Goal: Transaction & Acquisition: Purchase product/service

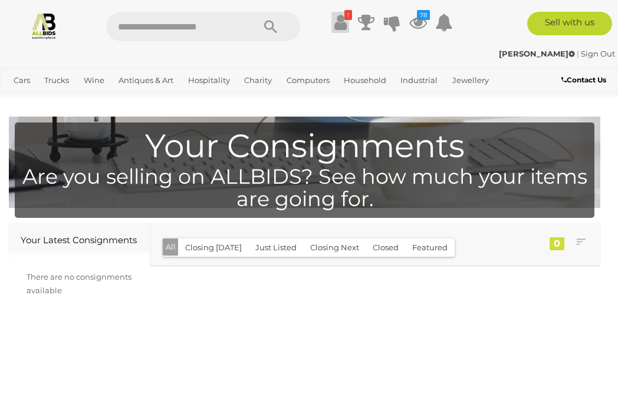
click at [339, 15] on icon at bounding box center [340, 22] width 12 height 21
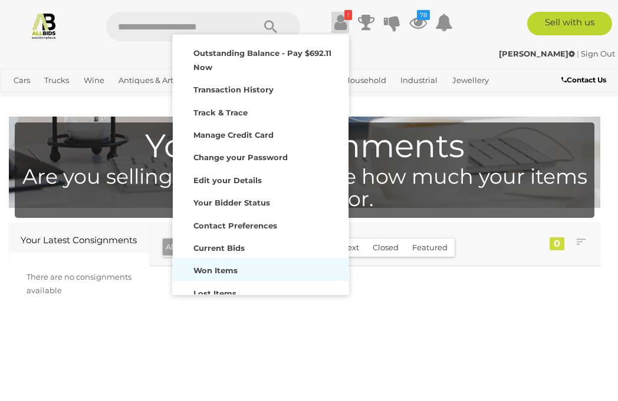
click at [217, 270] on strong "Won Items" at bounding box center [215, 270] width 44 height 9
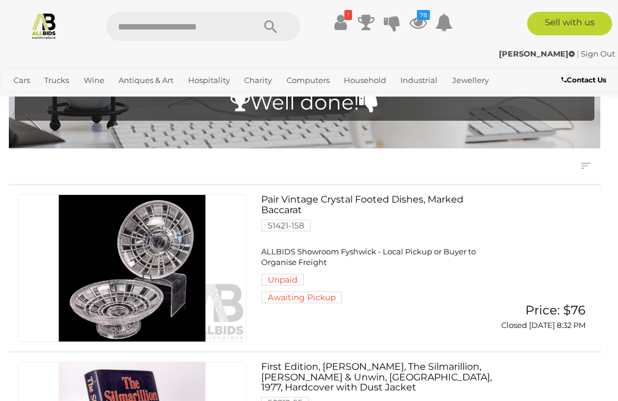
scroll to position [77, 0]
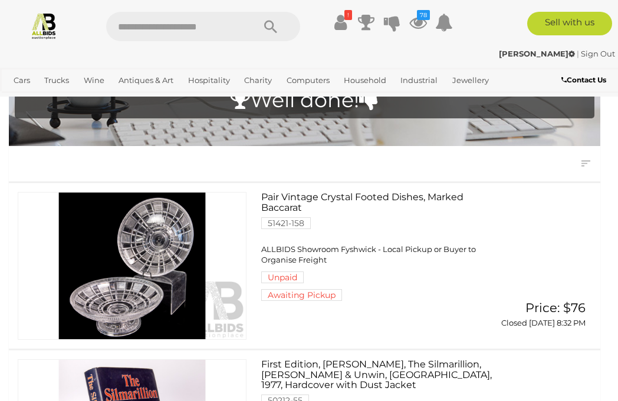
click at [327, 265] on span "ALLBIDS Showroom Fyshwick - Local Pickup or Buyer to Organise Freight" at bounding box center [368, 255] width 214 height 21
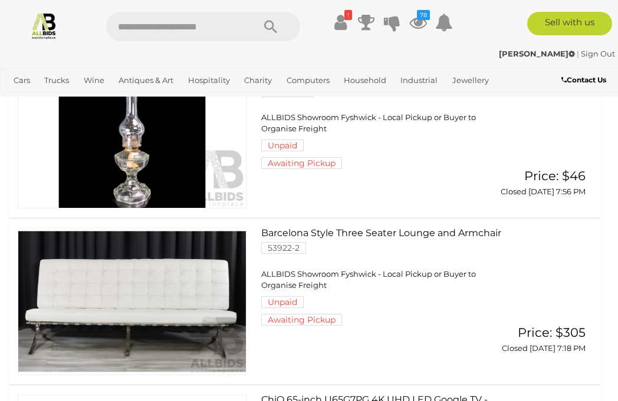
scroll to position [548, 0]
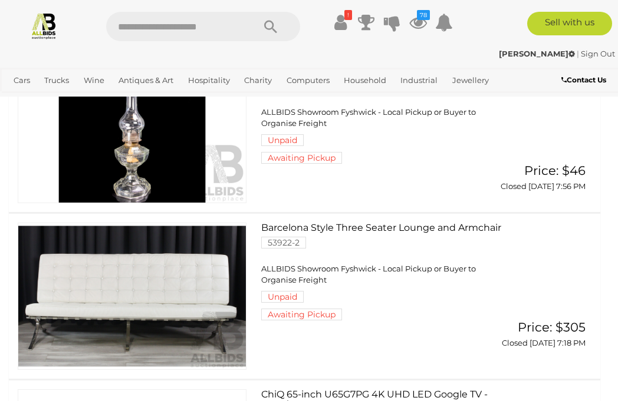
click at [299, 285] on span "ALLBIDS Showroom Fyshwick - Local Pickup or Buyer to Organise Freight" at bounding box center [368, 274] width 214 height 21
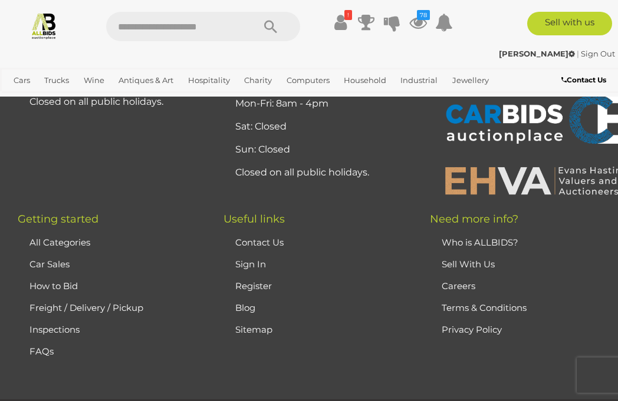
scroll to position [1663, 0]
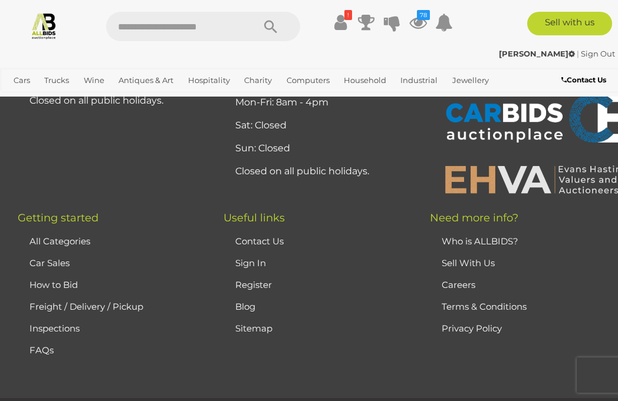
click at [130, 305] on link "Freight / Delivery / Pickup" at bounding box center [86, 306] width 114 height 11
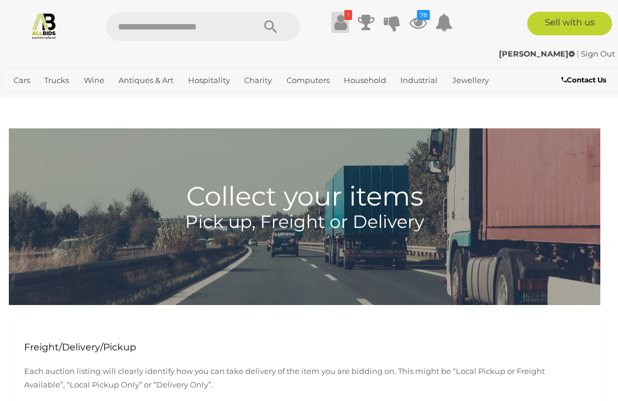
click at [341, 25] on icon at bounding box center [340, 22] width 12 height 21
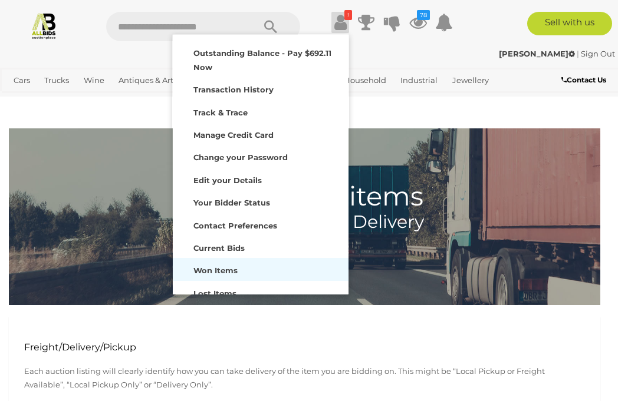
click at [213, 272] on strong "Won Items" at bounding box center [215, 270] width 44 height 9
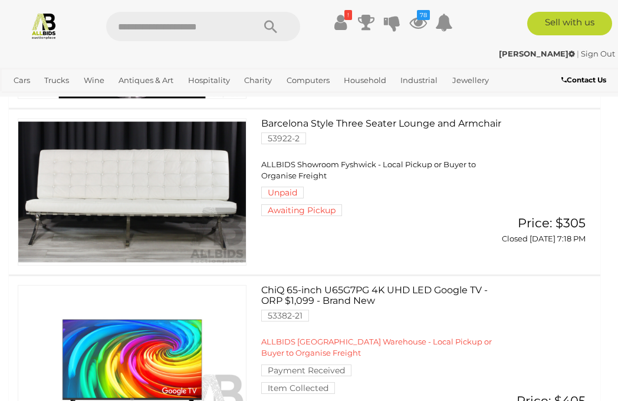
scroll to position [653, 0]
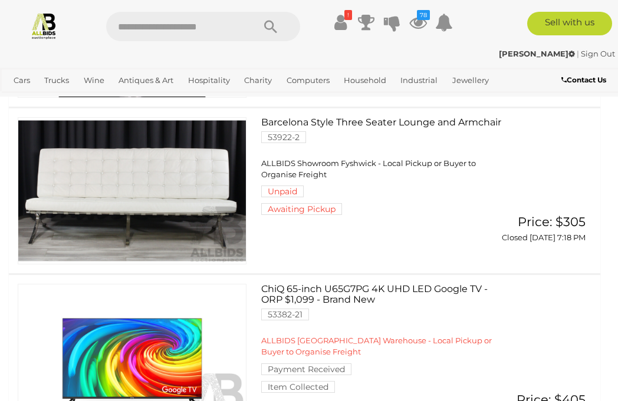
click at [288, 179] on span "ALLBIDS Showroom Fyshwick - Local Pickup or Buyer to Organise Freight" at bounding box center [368, 169] width 214 height 21
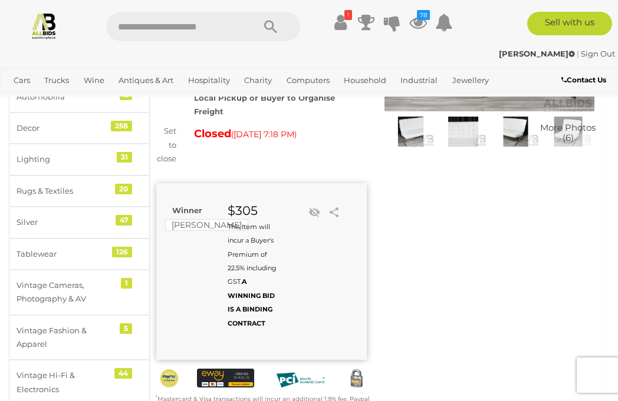
scroll to position [183, 0]
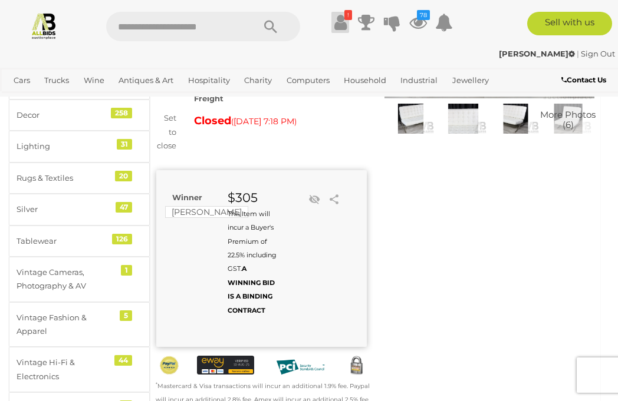
click at [335, 31] on icon at bounding box center [340, 22] width 12 height 21
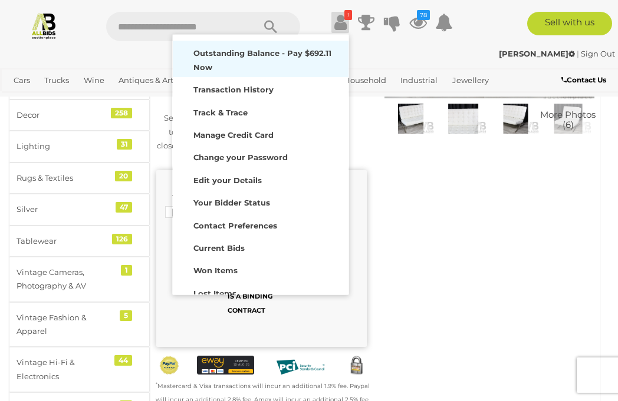
click at [306, 52] on strong "Outstanding Balance - Pay $692.11 Now" at bounding box center [262, 59] width 138 height 23
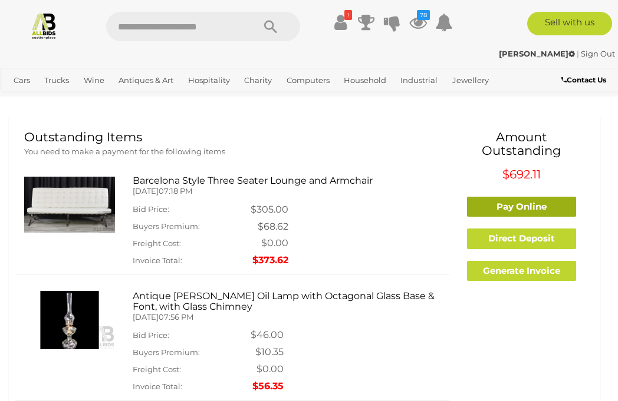
click at [522, 209] on link "Pay Online" at bounding box center [521, 207] width 109 height 21
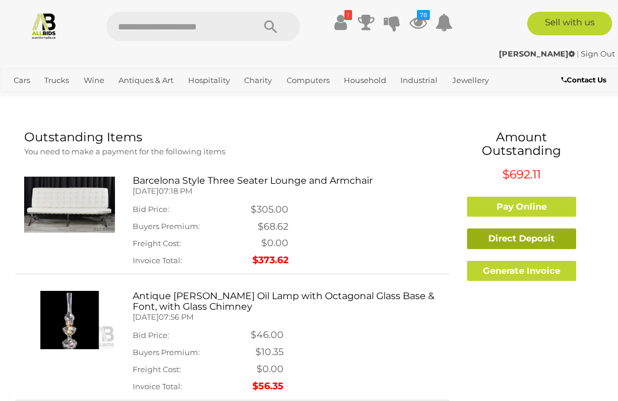
click at [514, 240] on link "Direct Deposit" at bounding box center [521, 239] width 109 height 21
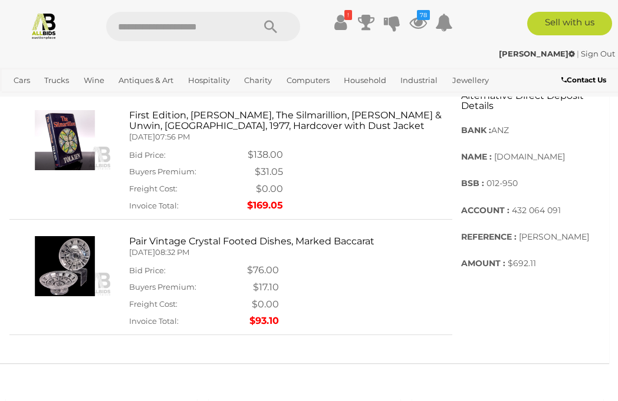
scroll to position [615, 0]
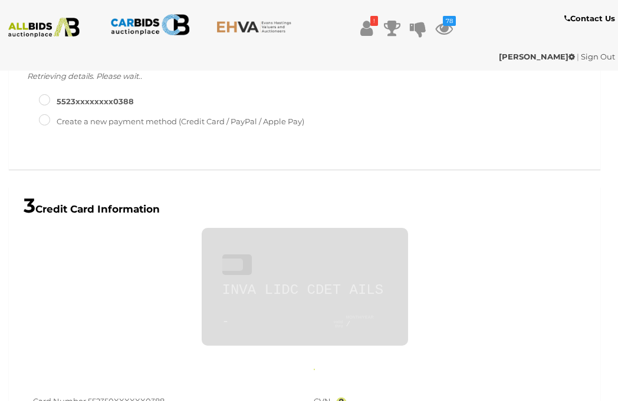
scroll to position [346, 0]
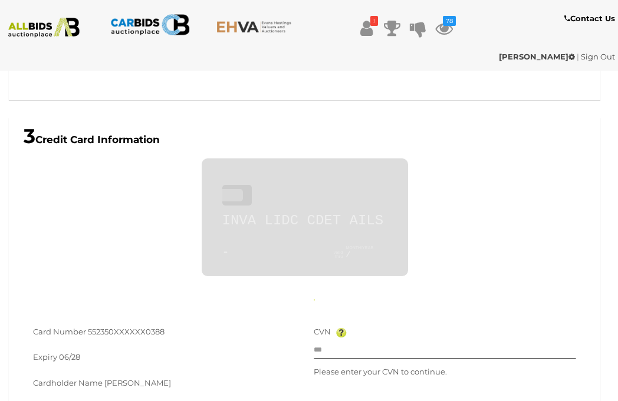
type input "**********"
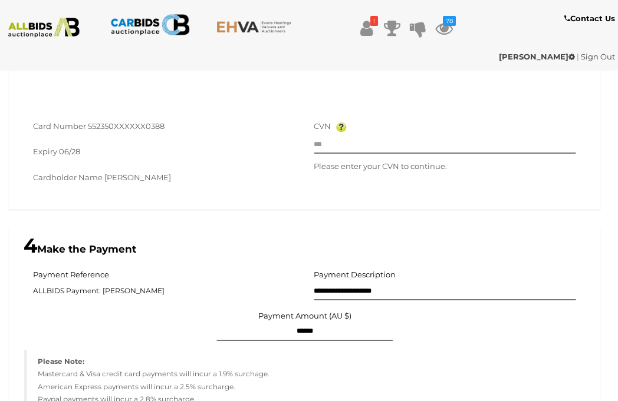
scroll to position [550, 0]
click at [362, 156] on div "CVN Please enter your CVN to continue." at bounding box center [444, 148] width 263 height 54
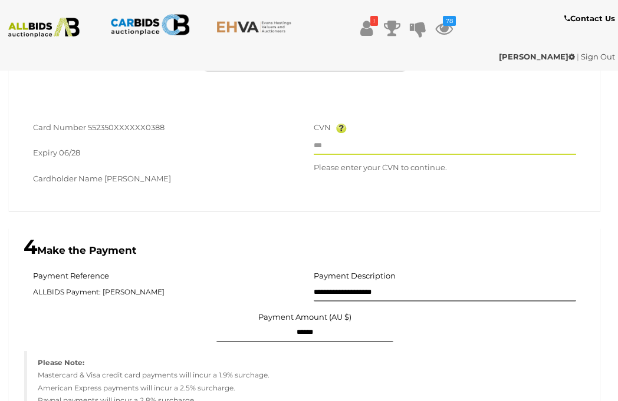
click at [363, 147] on input "text" at bounding box center [444, 146] width 263 height 18
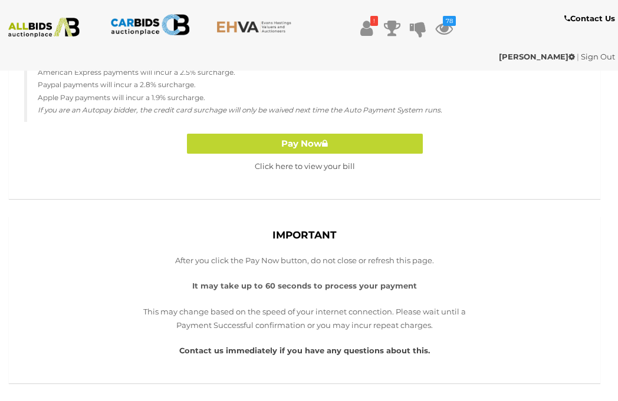
scroll to position [847, 0]
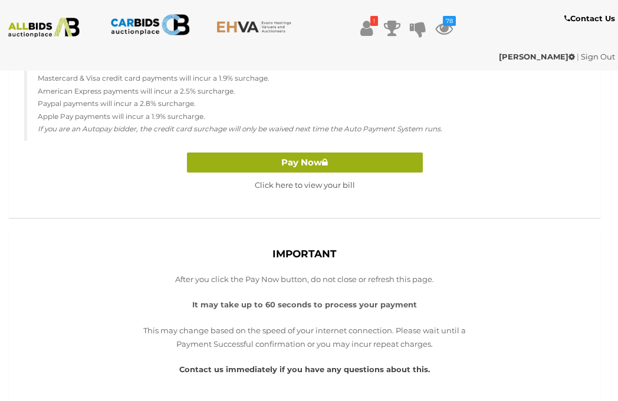
type input "***"
click at [332, 163] on button "Pay Now" at bounding box center [305, 163] width 236 height 21
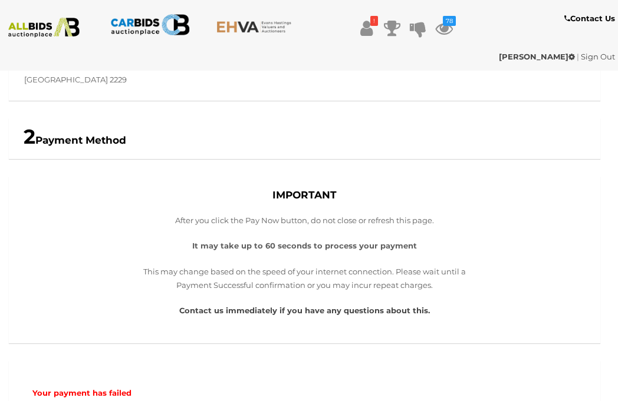
scroll to position [177, 0]
